Goal: Information Seeking & Learning: Check status

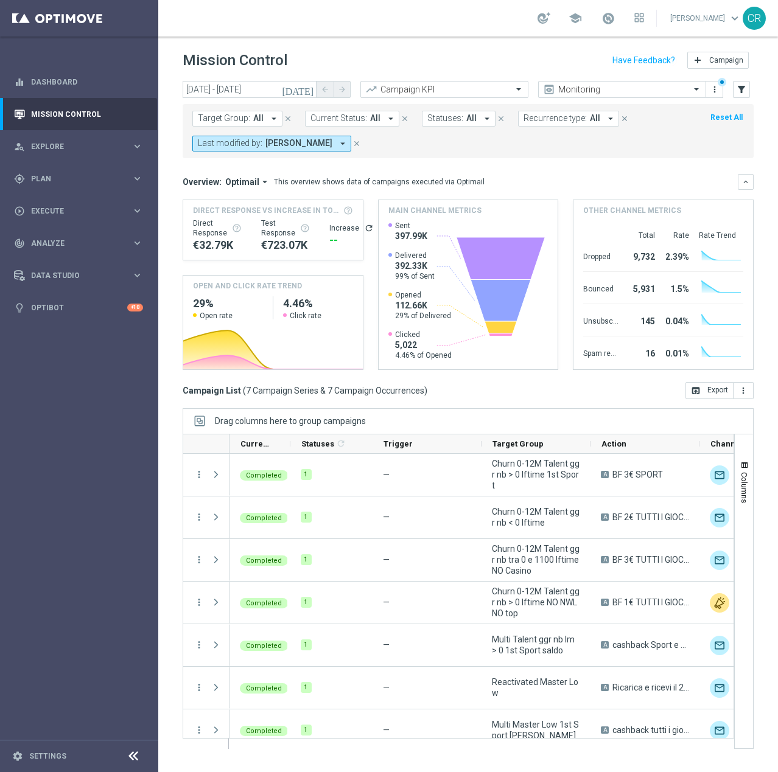
click at [305, 88] on icon "[DATE]" at bounding box center [298, 89] width 33 height 11
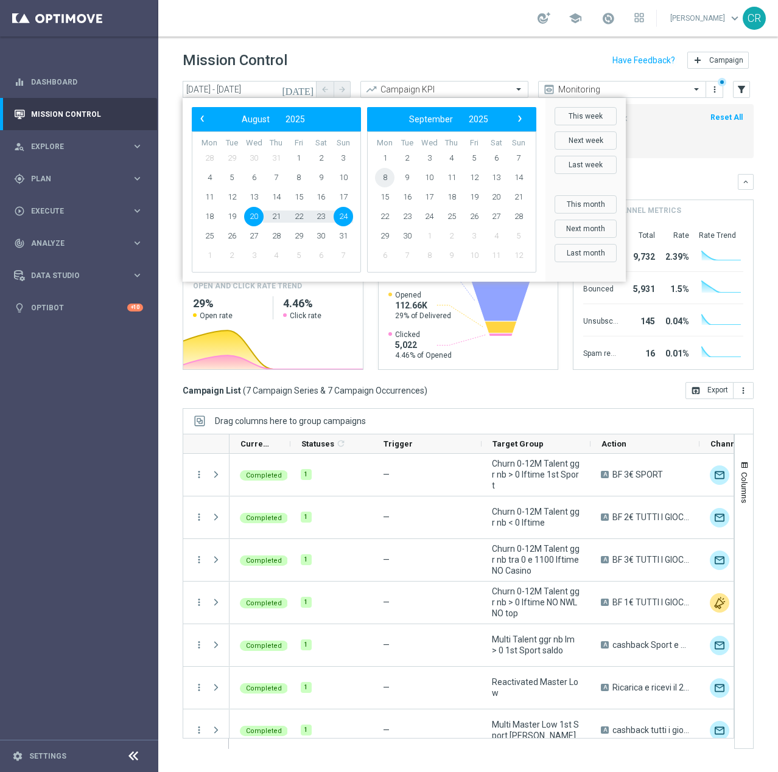
click at [391, 178] on span "8" at bounding box center [384, 177] width 19 height 19
click at [339, 179] on span "14" at bounding box center [342, 177] width 19 height 19
type input "[DATE] - [DATE]"
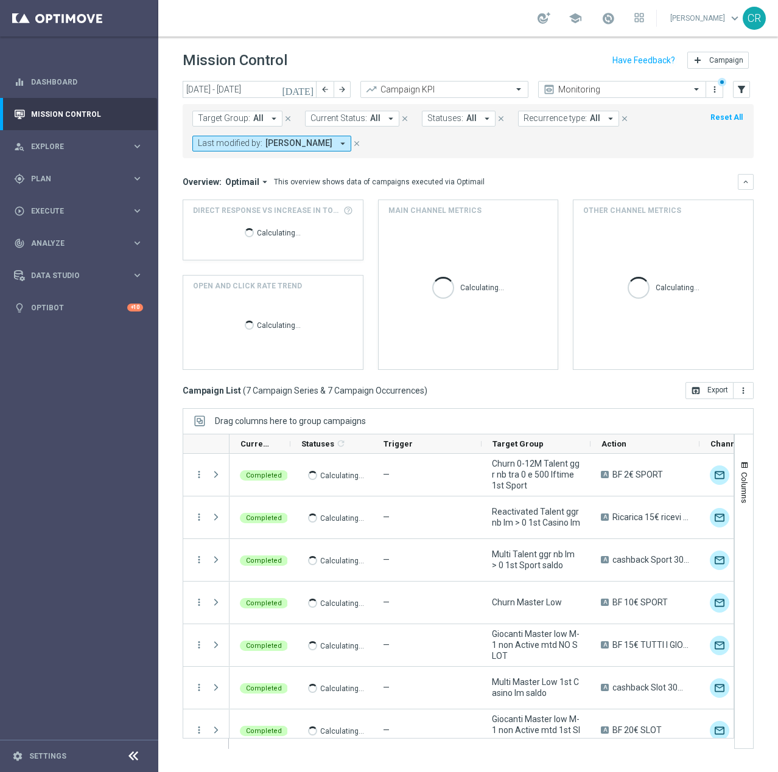
click at [297, 145] on span "[PERSON_NAME]" at bounding box center [298, 143] width 67 height 10
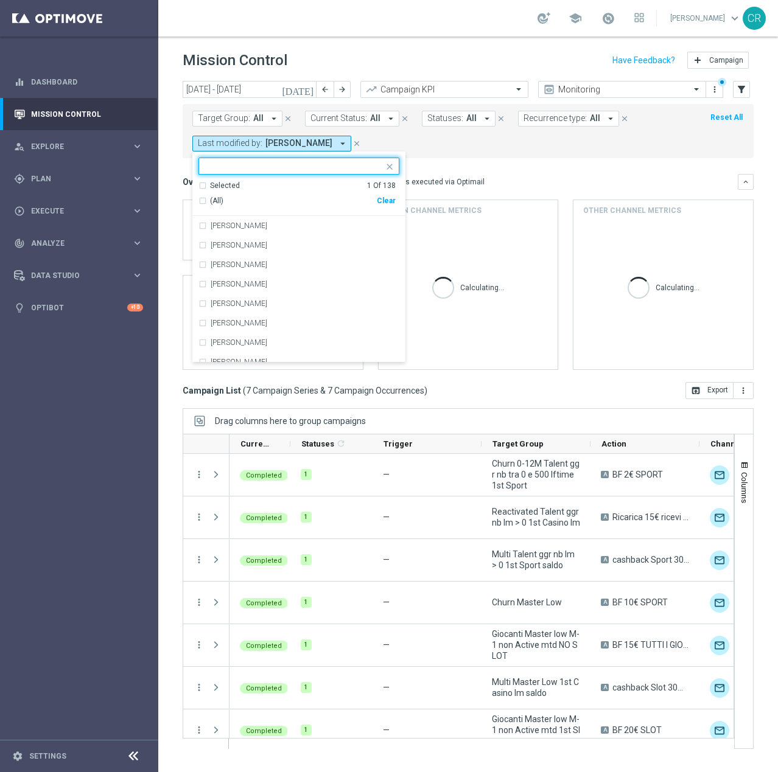
click at [0, 0] on div "Clear" at bounding box center [0, 0] width 0 height 0
click at [473, 152] on div "Target Group: All arrow_drop_down close Current Status: All arrow_drop_down clo…" at bounding box center [468, 131] width 571 height 54
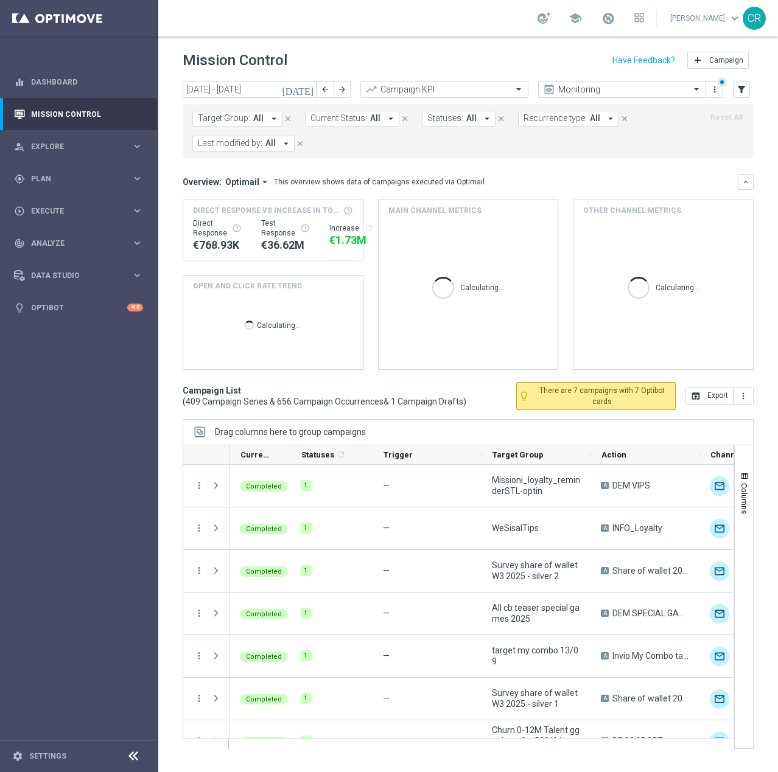
click at [245, 120] on span "Target Group:" at bounding box center [224, 118] width 52 height 10
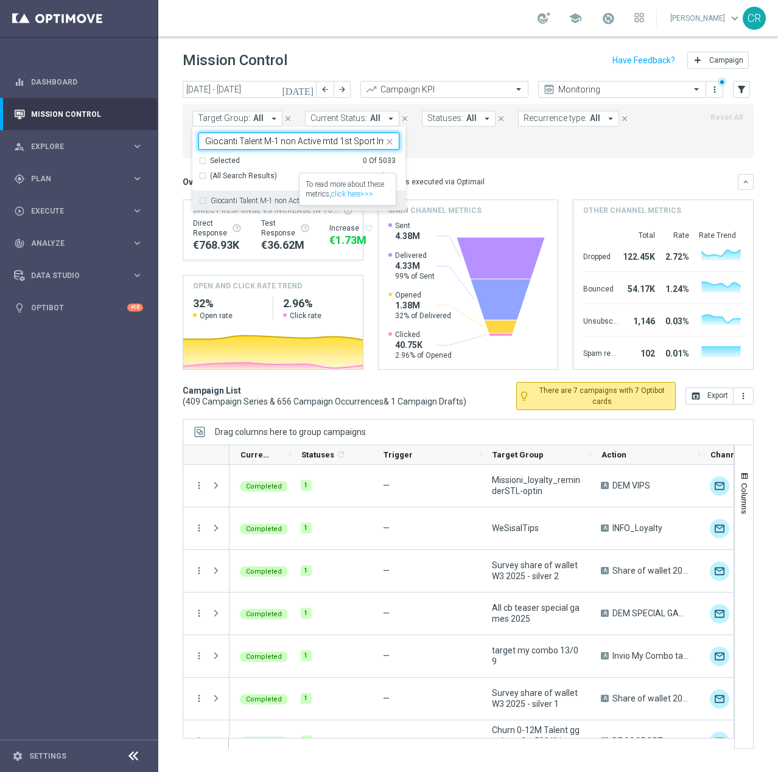
click at [341, 206] on div "Giocanti Talent M-1 non Active mtd 1st Sport lm" at bounding box center [298, 200] width 201 height 19
type input "Giocanti Talent M-1 non Active mtd 1st Sport lm"
click at [624, 141] on form "Target Group: All arrow_drop_down Giocanti Talent M-1 non Active mtd 1st Sport …" at bounding box center [440, 131] width 497 height 41
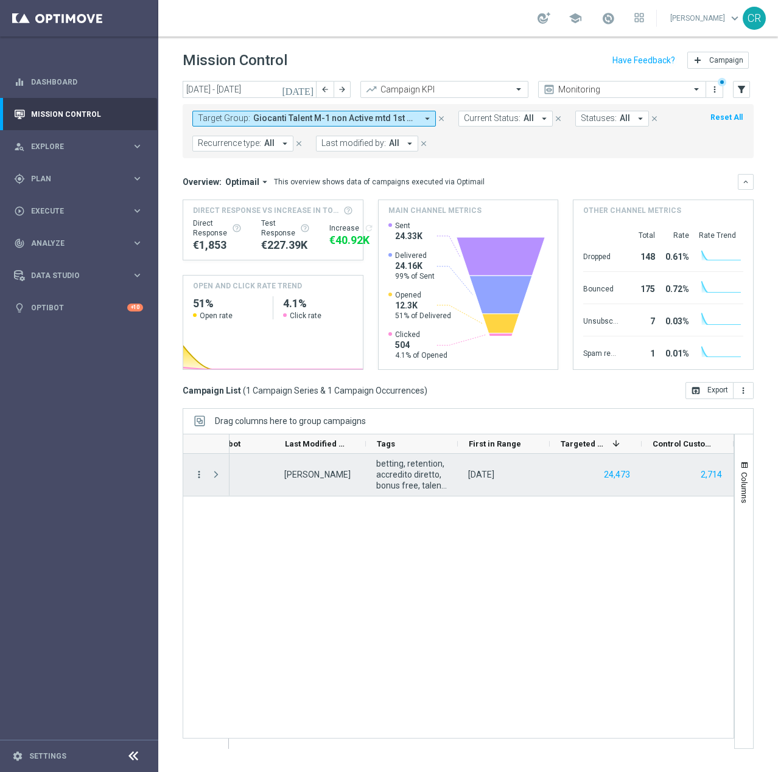
click at [198, 472] on icon "more_vert" at bounding box center [198, 474] width 11 height 11
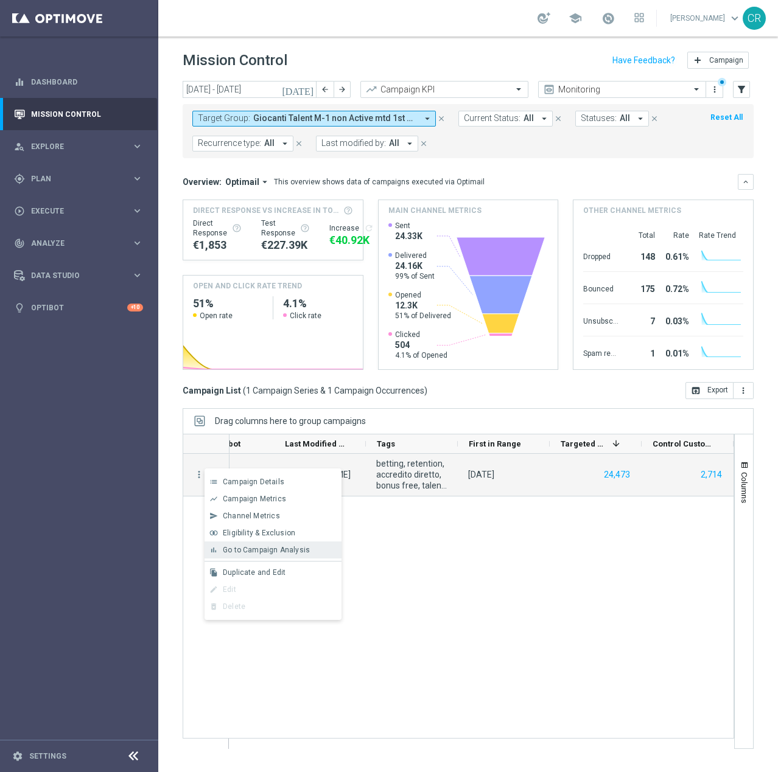
click at [256, 549] on span "Go to Campaign Analysis" at bounding box center [266, 550] width 87 height 9
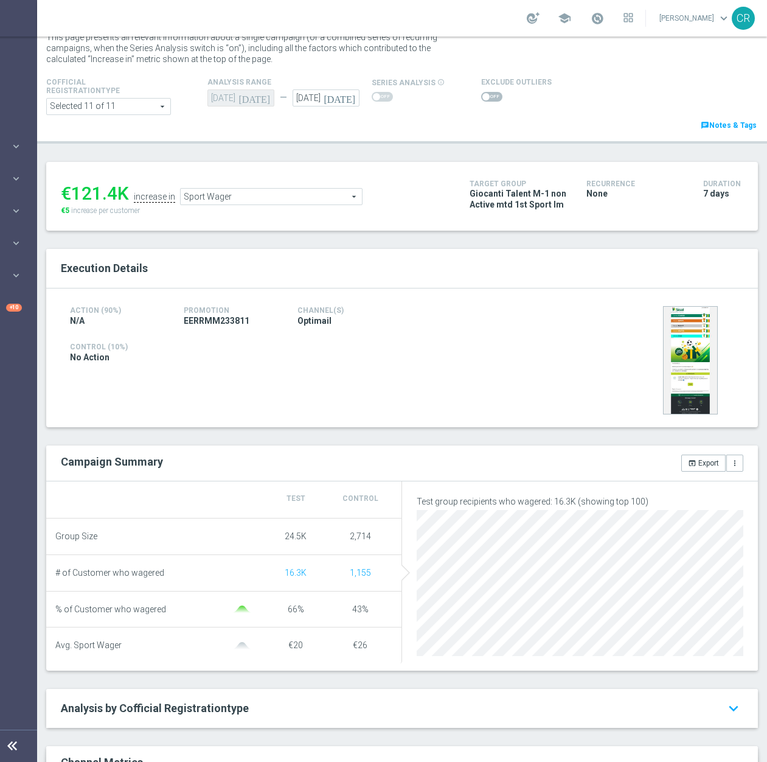
scroll to position [26, 0]
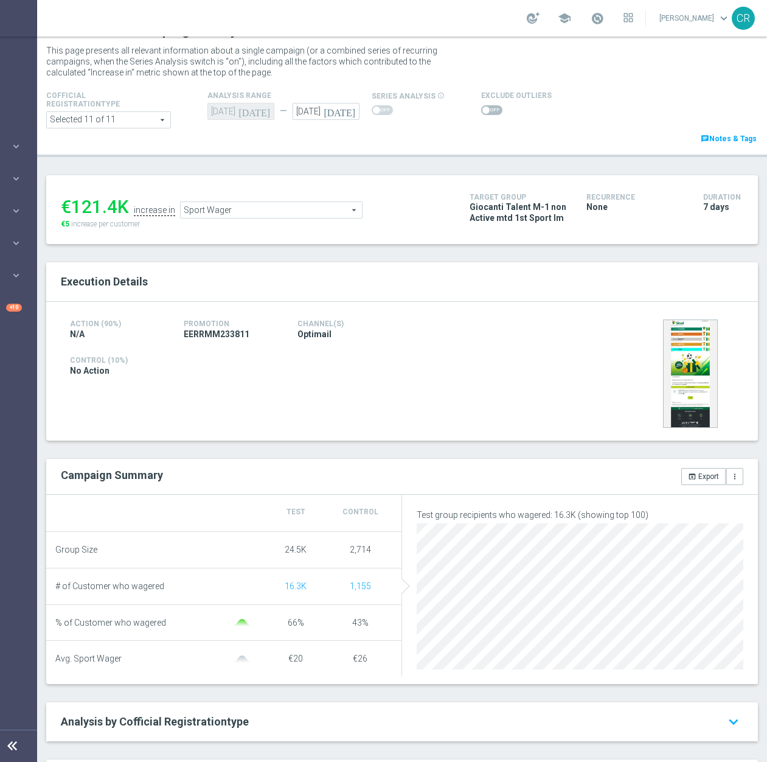
click at [296, 212] on span "Sport Wager" at bounding box center [271, 210] width 181 height 16
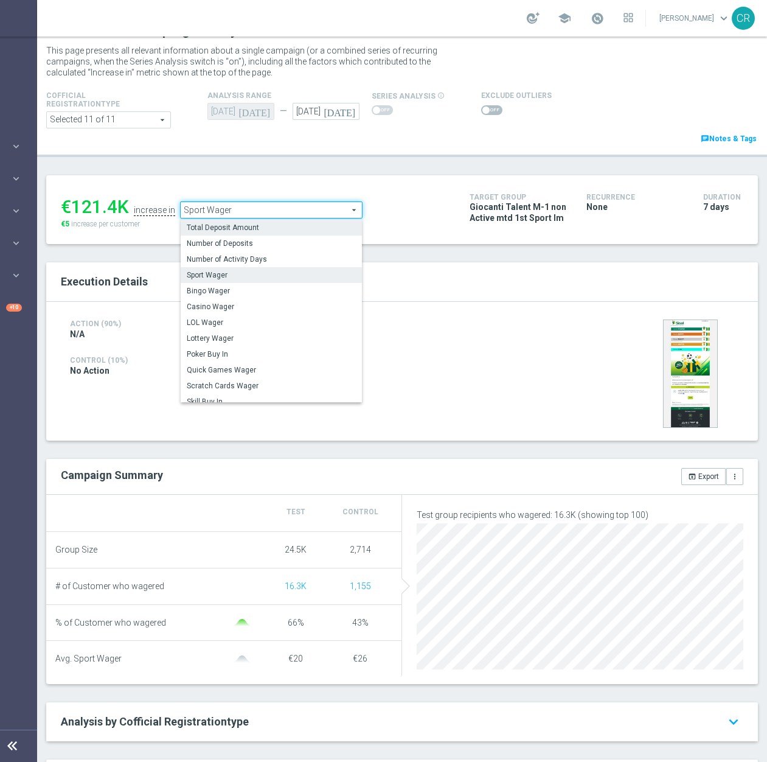
click at [299, 223] on span "Total Deposit Amount" at bounding box center [271, 228] width 169 height 10
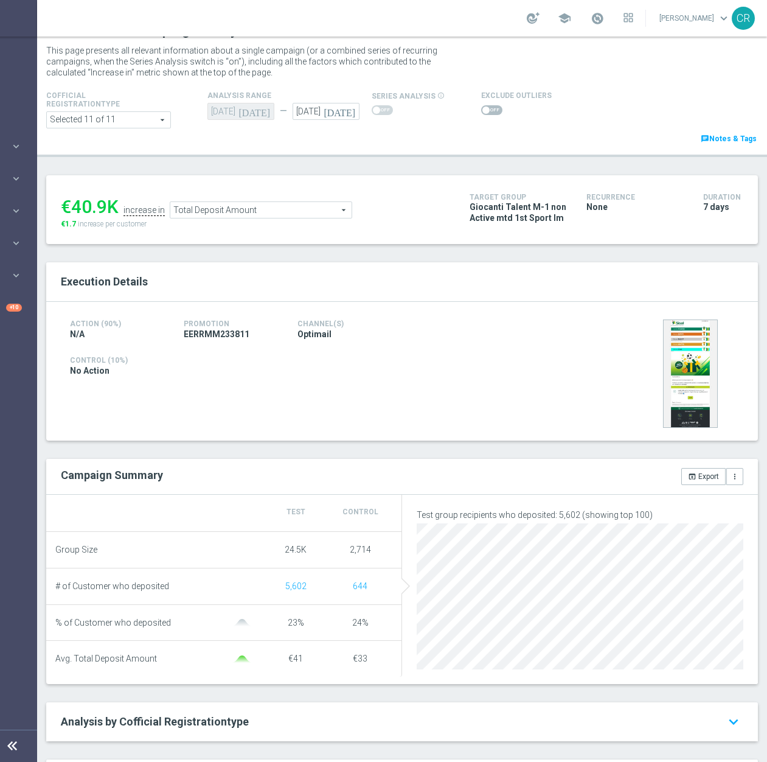
click at [246, 211] on span "Total Deposit Amount" at bounding box center [260, 210] width 181 height 16
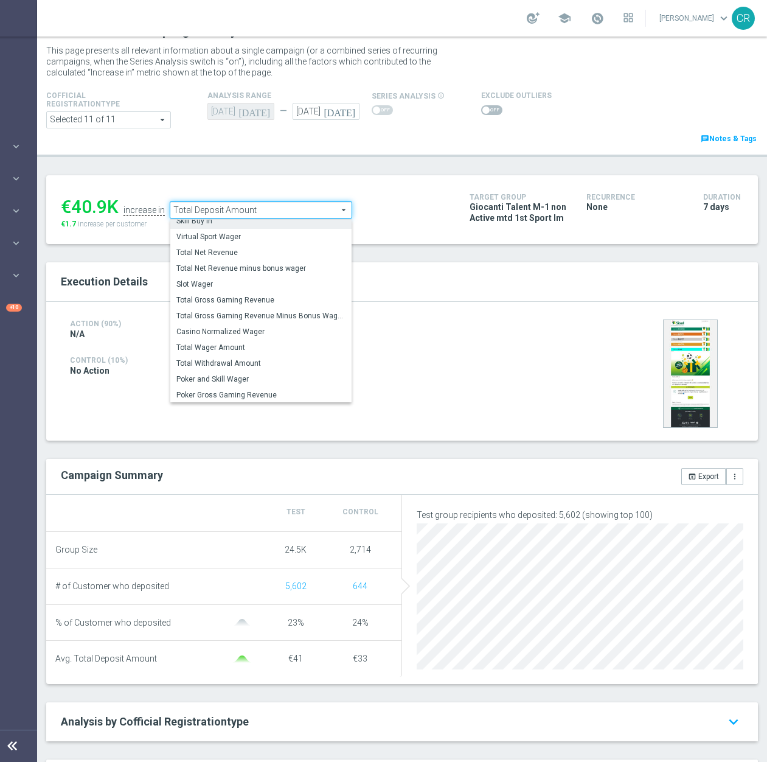
scroll to position [175, 0]
click at [279, 349] on span "Total Wager Amount" at bounding box center [260, 347] width 169 height 10
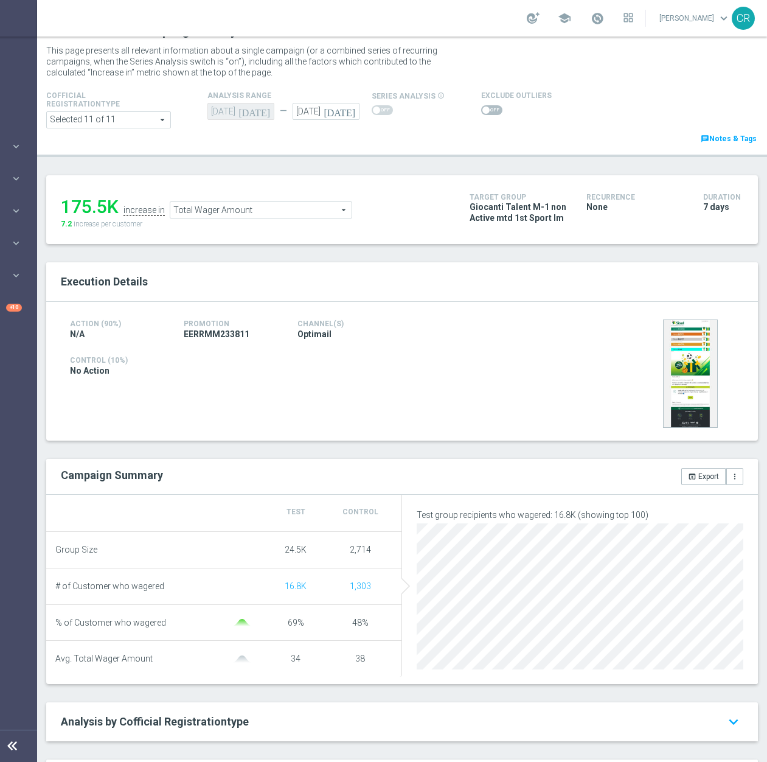
click at [299, 214] on span "Total Wager Amount" at bounding box center [260, 210] width 181 height 16
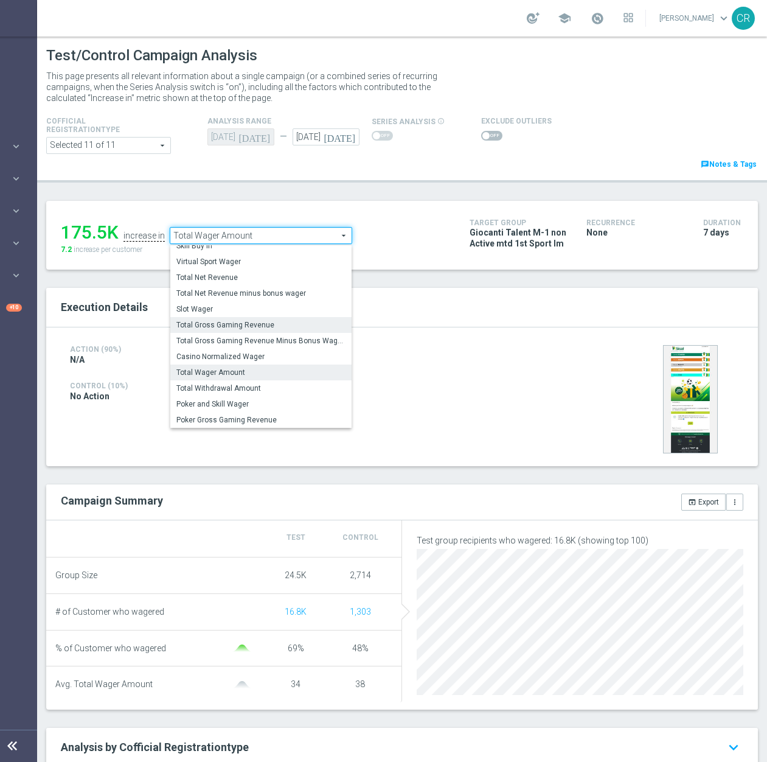
scroll to position [122, 0]
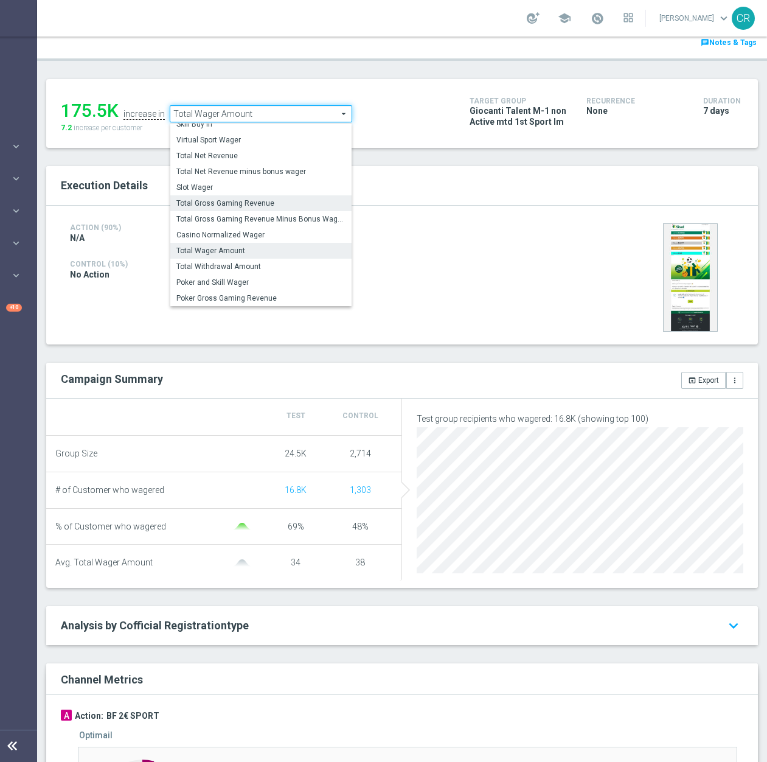
click at [274, 202] on span "Total Gross Gaming Revenue" at bounding box center [260, 203] width 169 height 10
type input "Total Gross Gaming Revenue"
